Goal: Communication & Community: Answer question/provide support

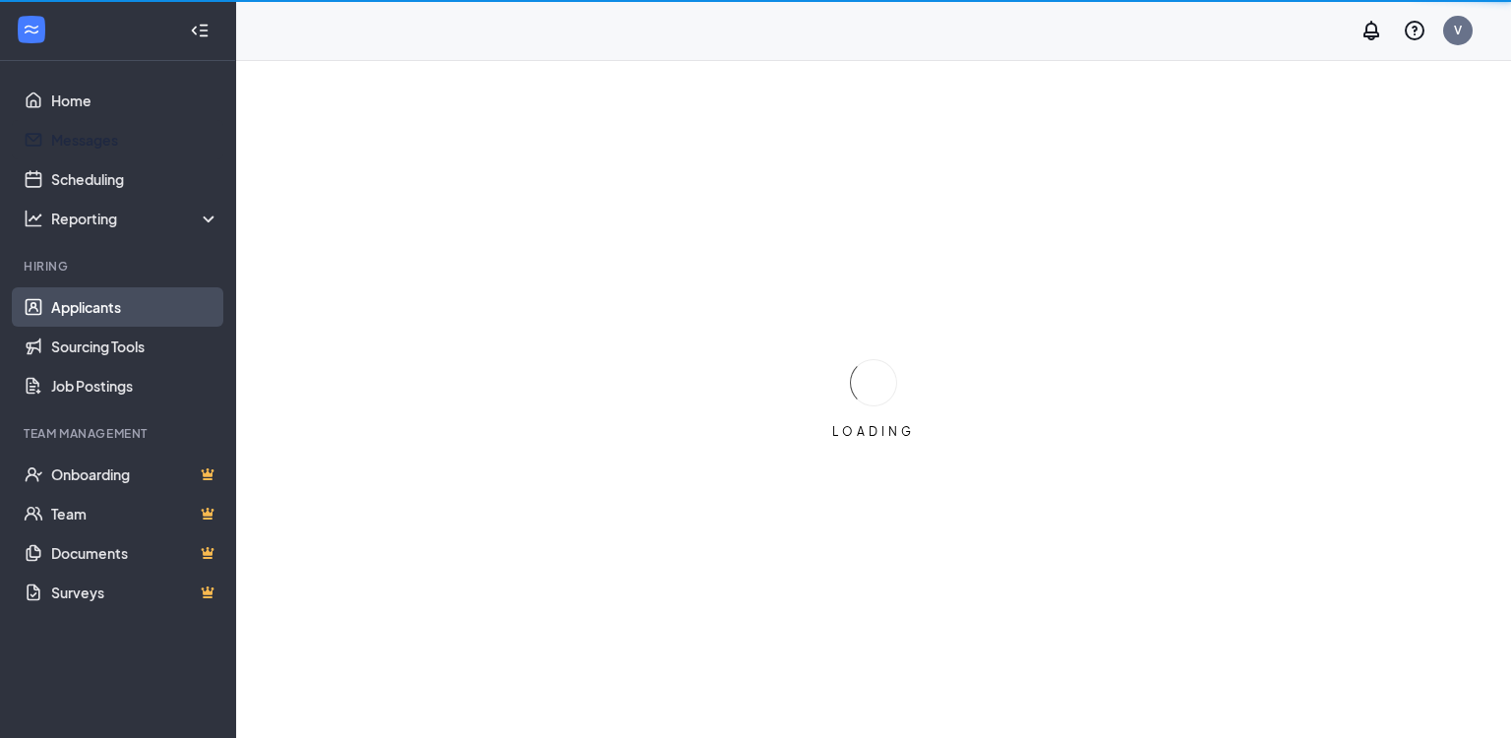
click at [84, 142] on link "Messages" at bounding box center [135, 139] width 168 height 39
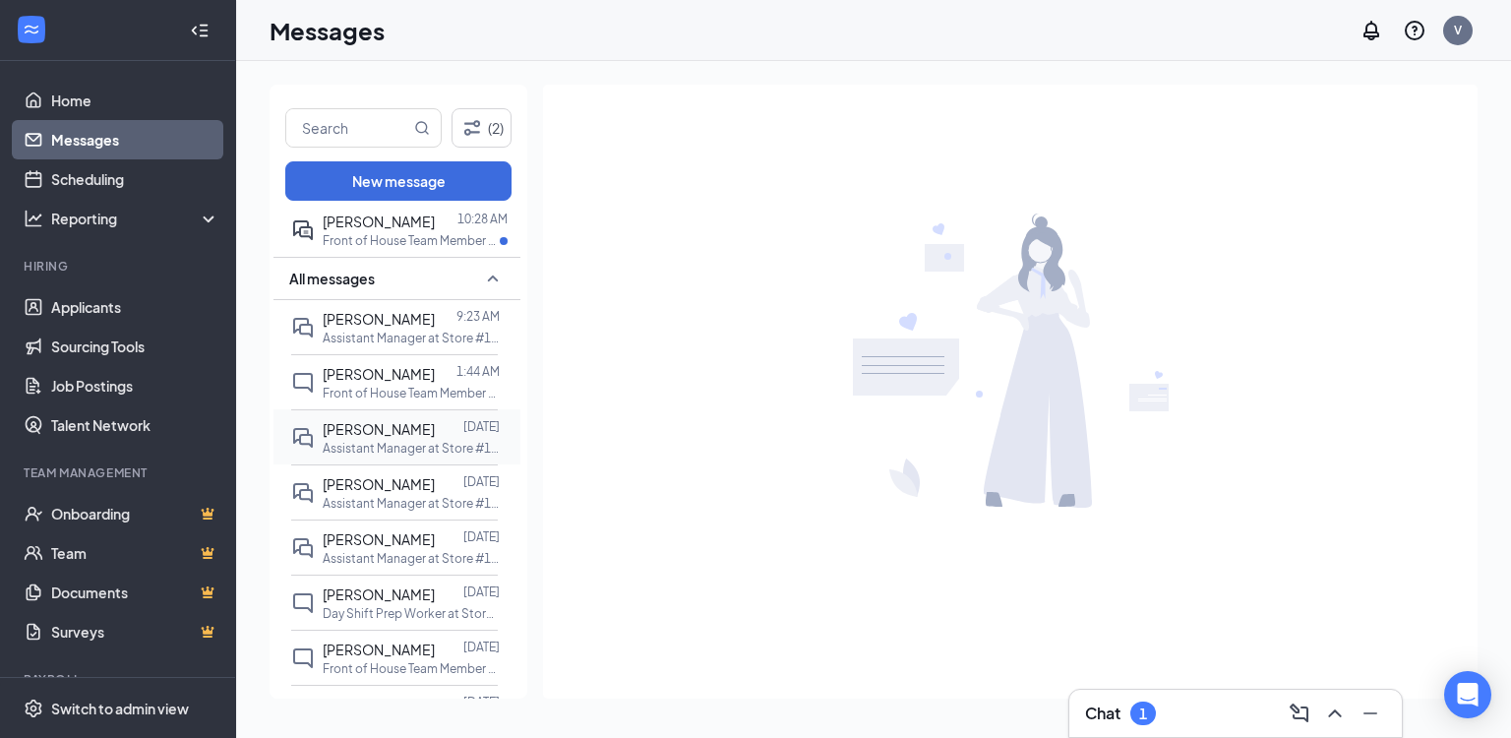
scroll to position [79, 0]
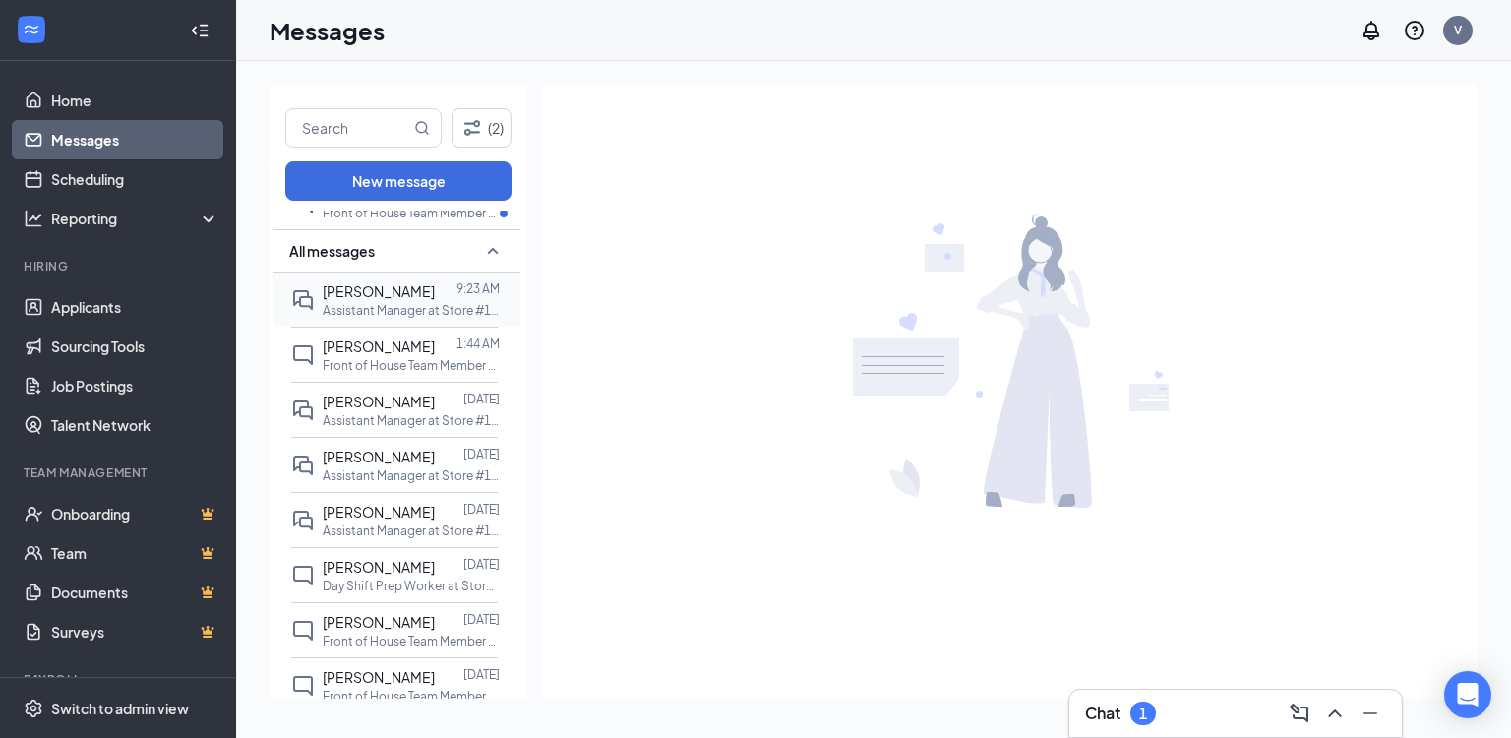
click at [401, 299] on div "[PERSON_NAME]" at bounding box center [379, 291] width 112 height 22
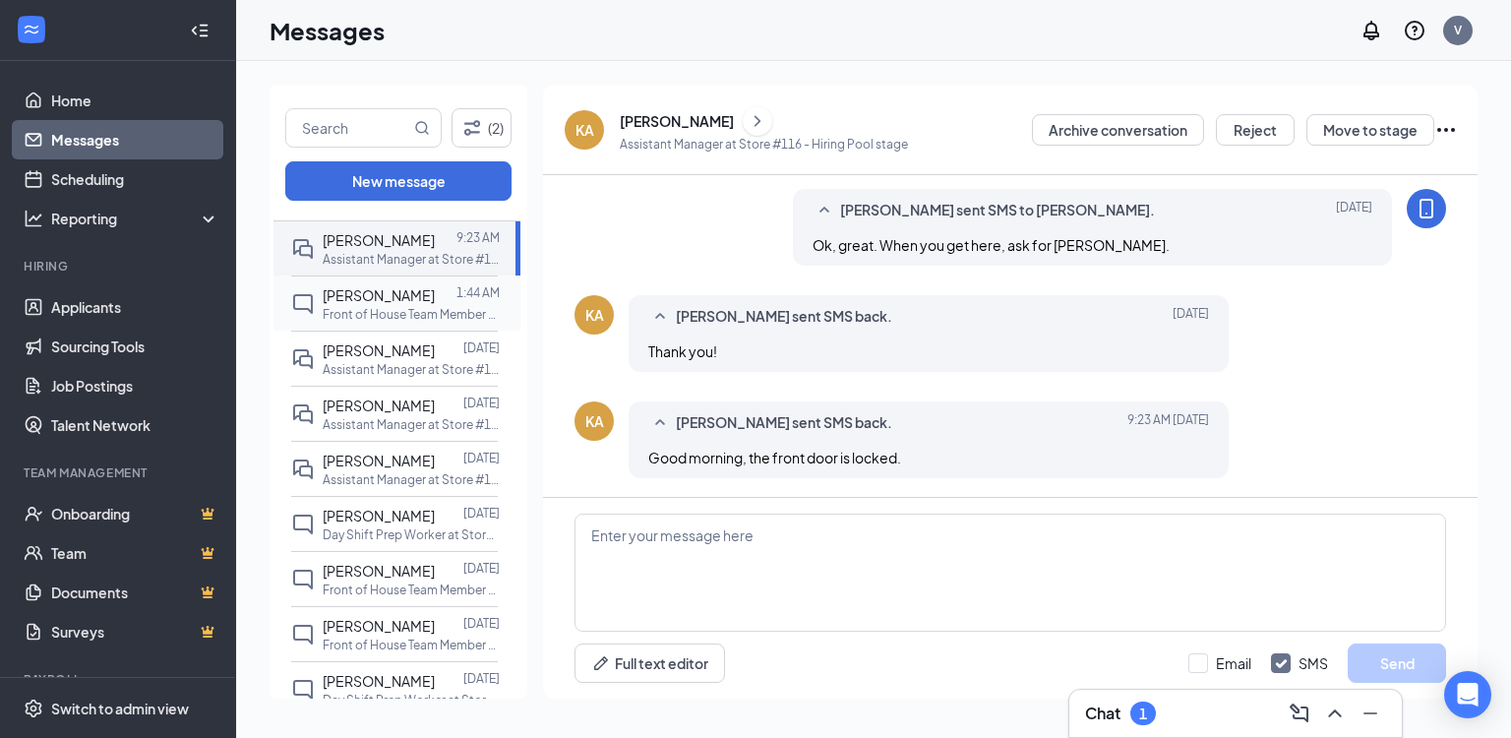
scroll to position [157, 0]
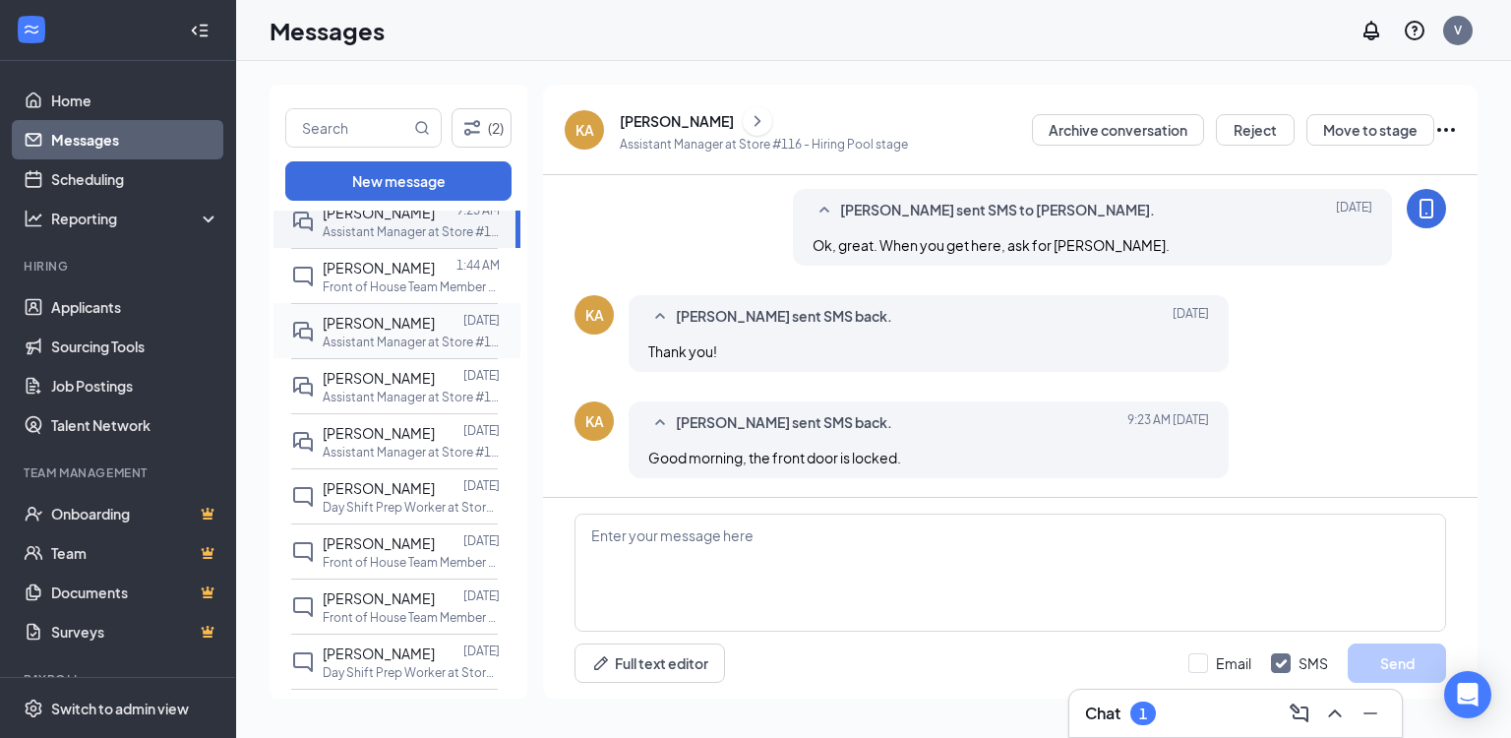
click at [401, 318] on span "[PERSON_NAME]" at bounding box center [379, 323] width 112 height 18
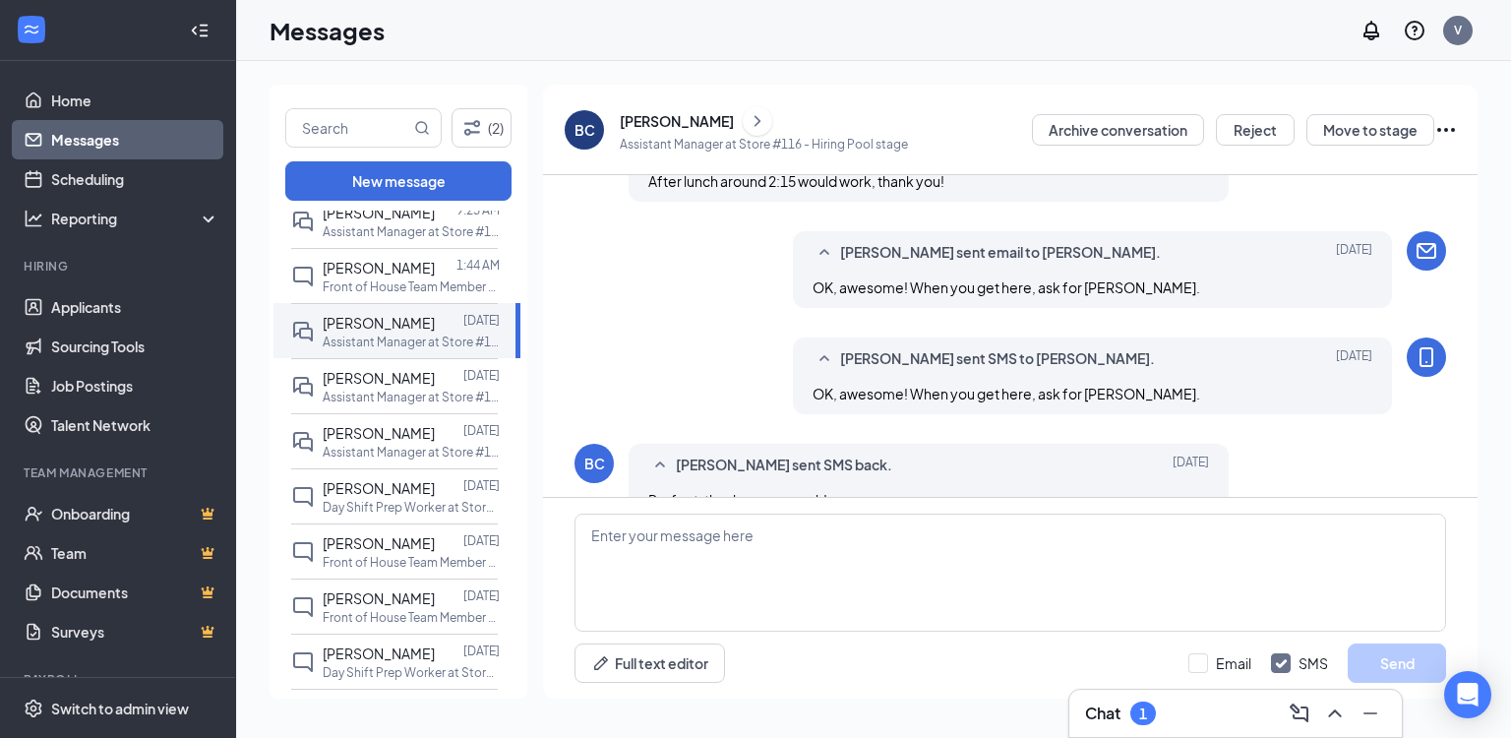
scroll to position [869, 0]
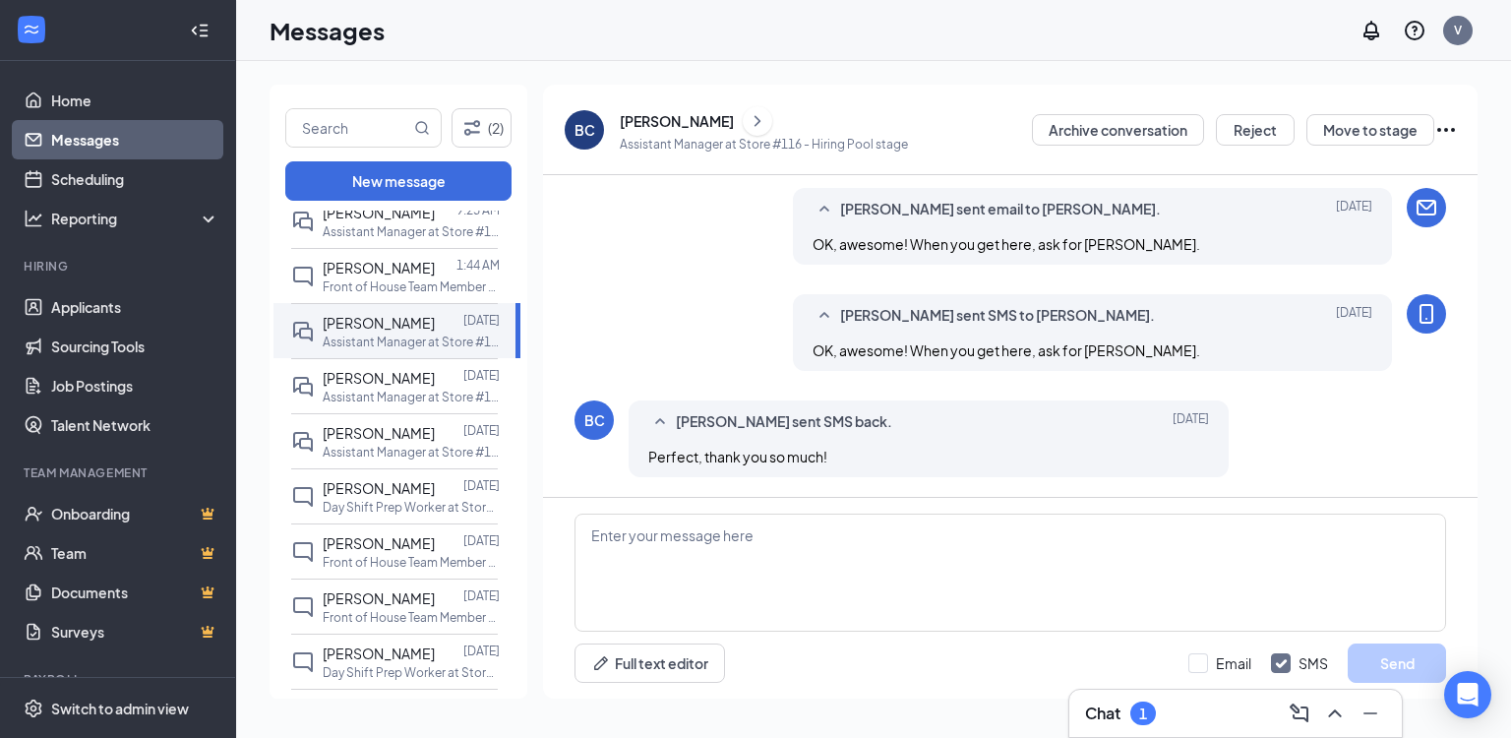
click at [713, 116] on div "[PERSON_NAME]" at bounding box center [677, 121] width 114 height 20
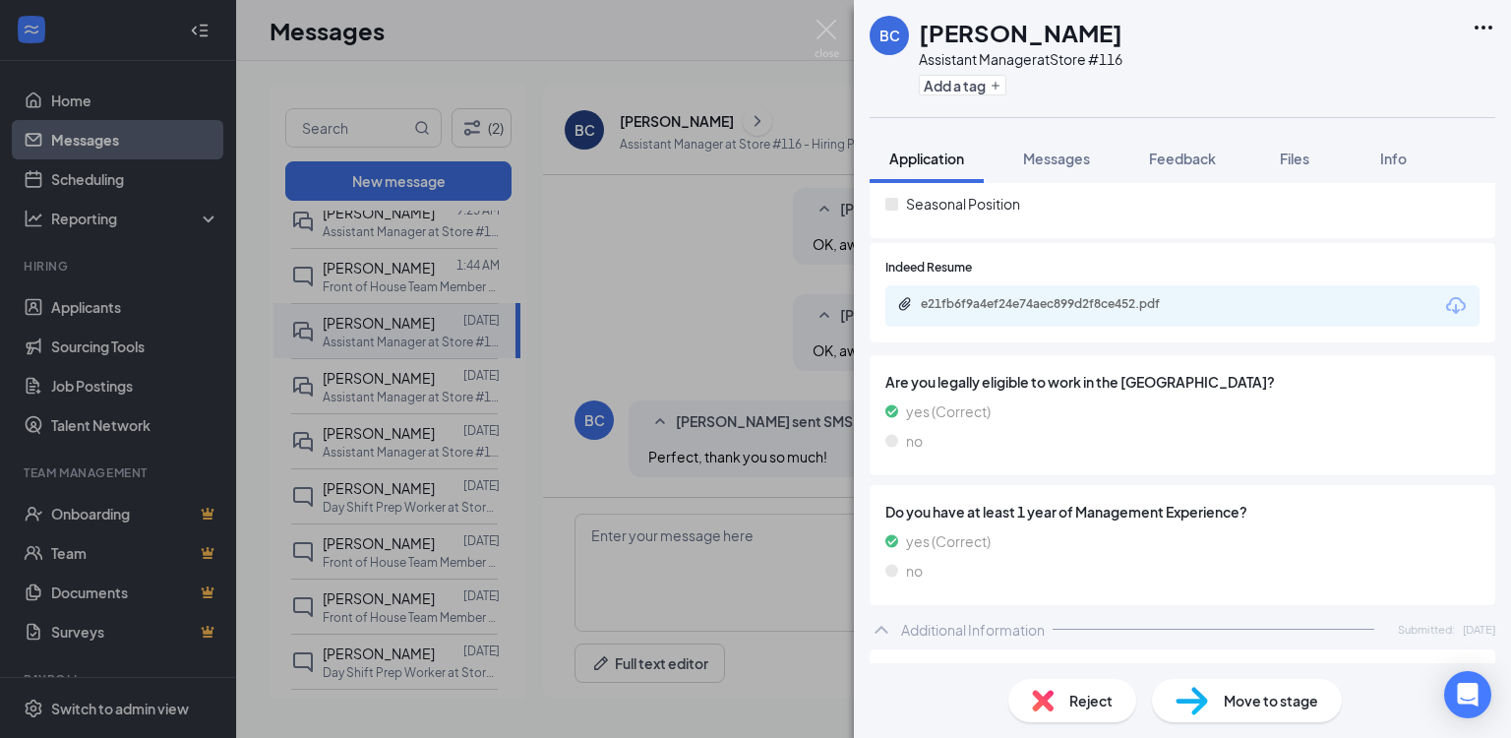
scroll to position [394, 0]
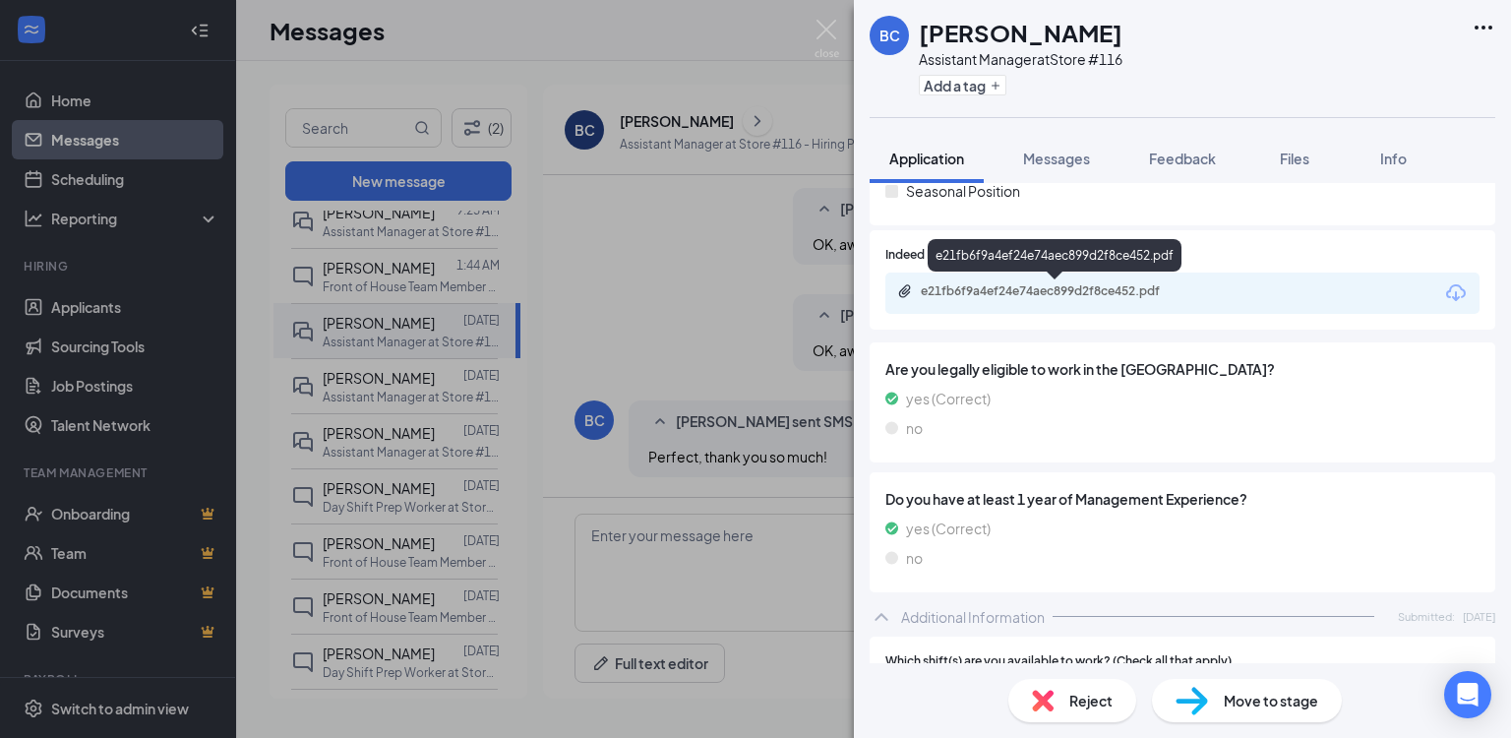
click at [984, 291] on div "e21fb6f9a4ef24e74aec899d2f8ce452.pdf" at bounding box center [1058, 291] width 275 height 16
